Goal: Find specific page/section: Find specific page/section

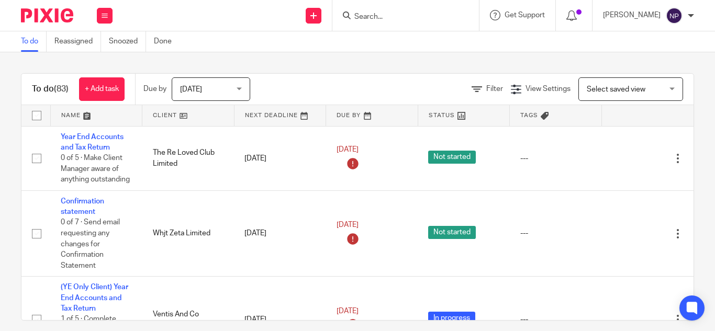
click at [368, 17] on input "Search" at bounding box center [400, 17] width 94 height 9
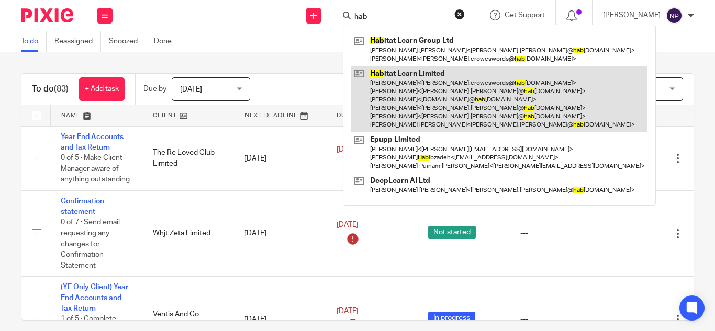
type input "hab"
click at [448, 88] on link at bounding box center [499, 99] width 296 height 67
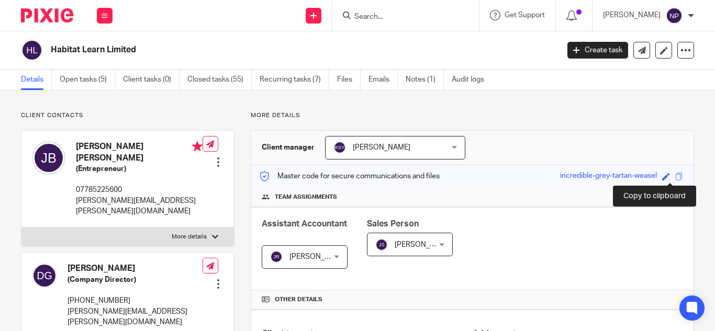
click at [675, 175] on span at bounding box center [679, 177] width 8 height 8
